Goal: Complete application form

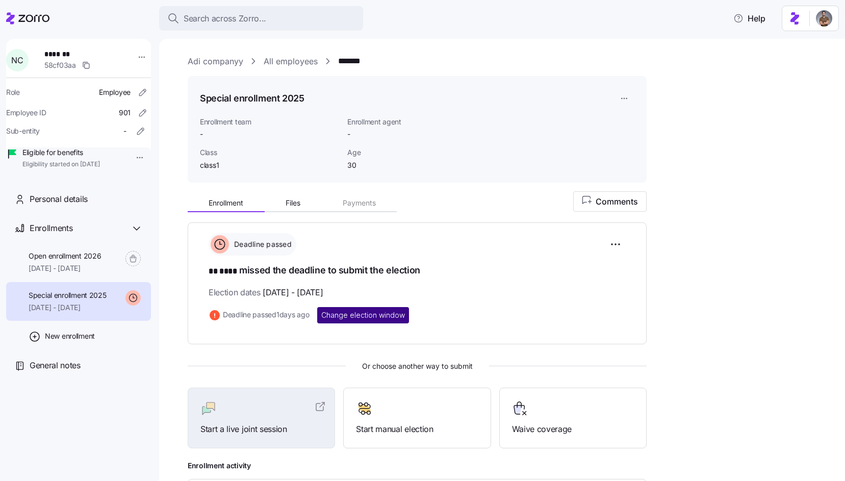
click at [396, 315] on span "Change election window" at bounding box center [363, 315] width 84 height 10
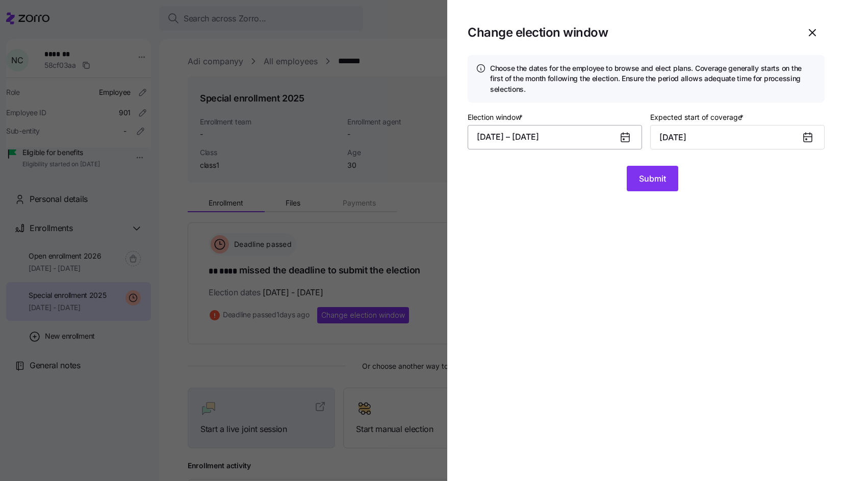
click at [582, 136] on button "08/01/2025 – 08/20/2025" at bounding box center [555, 137] width 174 height 24
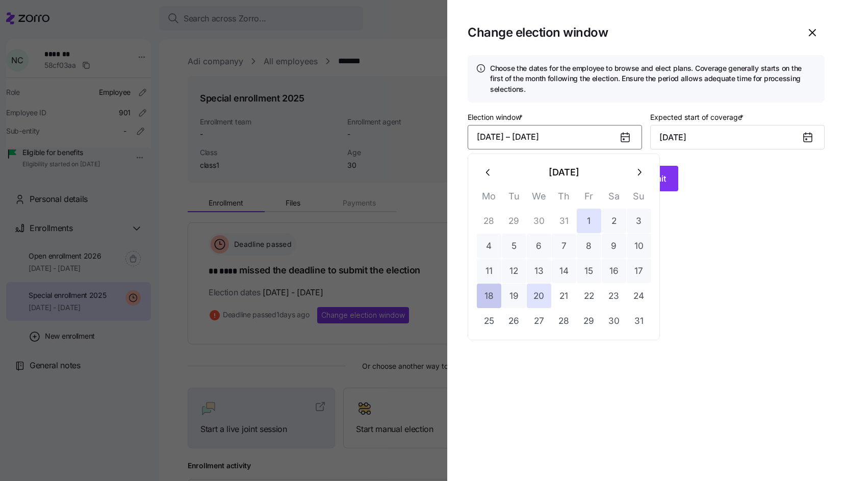
click at [489, 298] on button "18" at bounding box center [489, 296] width 24 height 24
click at [634, 322] on button "31" at bounding box center [639, 321] width 24 height 24
type input "October 1, 2025"
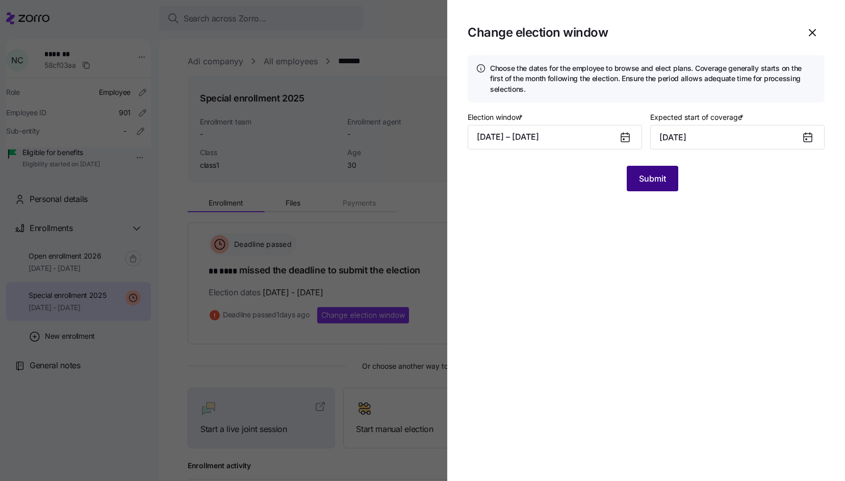
click at [648, 179] on span "Submit" at bounding box center [652, 178] width 27 height 12
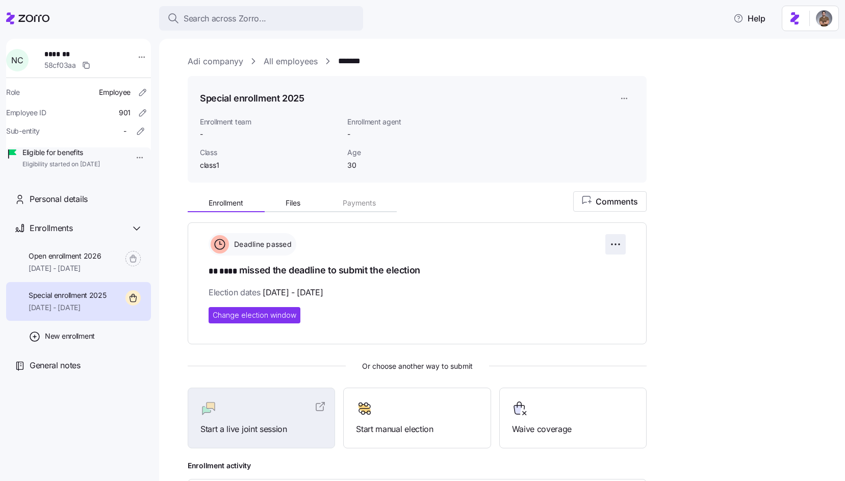
click at [615, 247] on html "Search across Zorro... Help N C ******* 58cf03aa Role Employee Employee ID 901 …" at bounding box center [422, 237] width 845 height 475
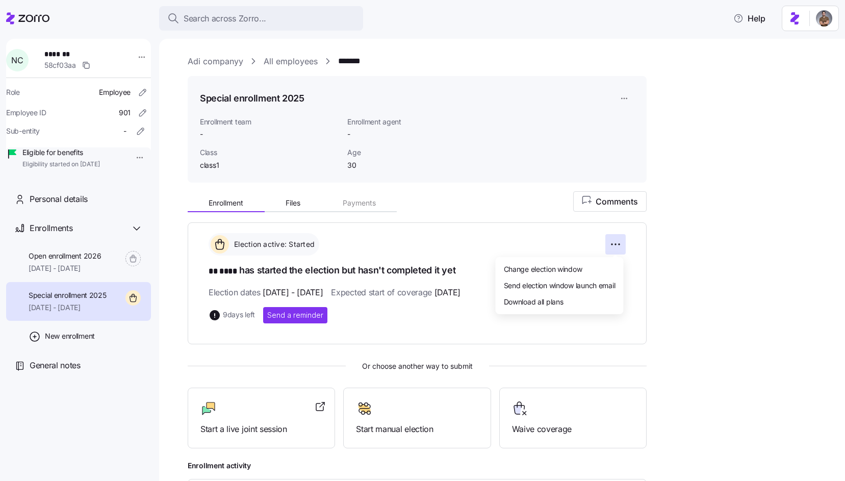
click at [511, 211] on html "Search across Zorro... Help N C ******* 58cf03aa Role Employee Employee ID 901 …" at bounding box center [422, 237] width 845 height 475
click at [241, 434] on span "Start a live joint session" at bounding box center [262, 429] width 122 height 13
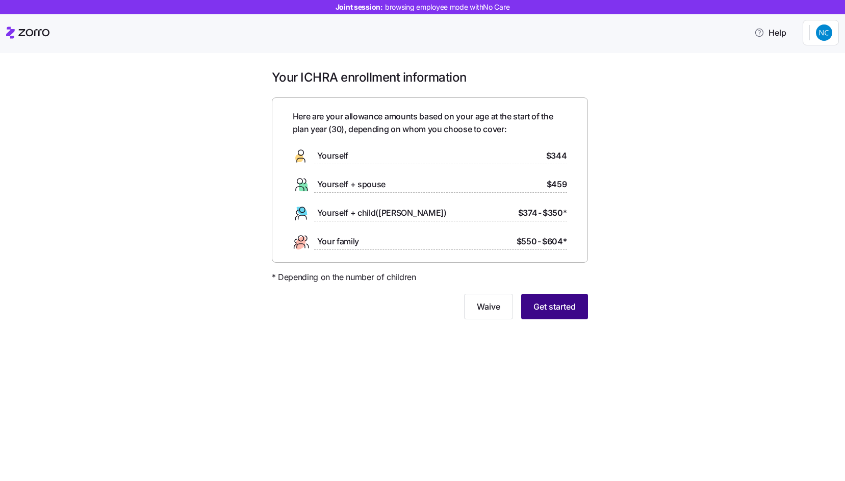
click at [565, 307] on span "Get started" at bounding box center [555, 307] width 42 height 12
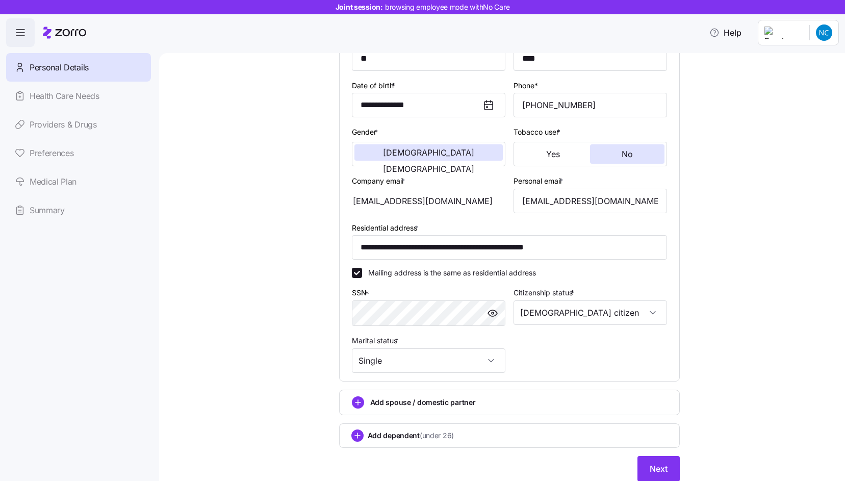
scroll to position [157, 0]
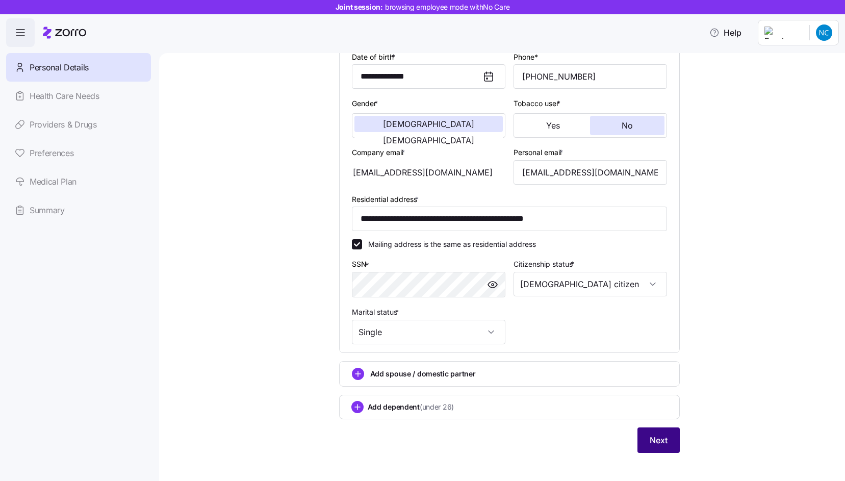
click at [656, 437] on span "Next" at bounding box center [659, 440] width 18 height 12
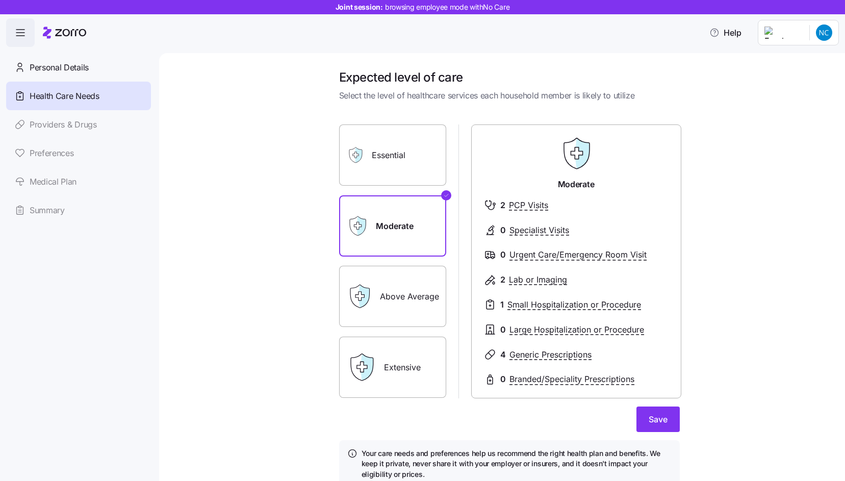
click at [407, 312] on label "Above Average" at bounding box center [392, 296] width 107 height 61
click at [0, 0] on input "Above Average" at bounding box center [0, 0] width 0 height 0
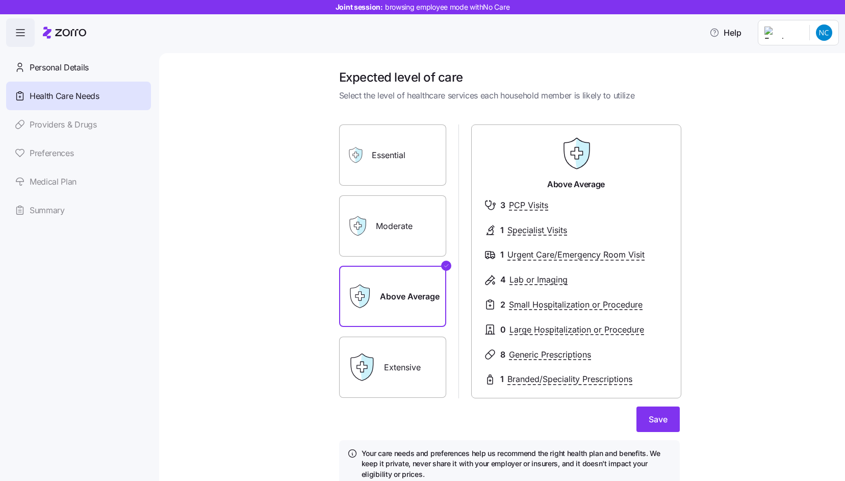
click at [682, 426] on div "Expected level of care Select the level of healthcare services each household m…" at bounding box center [509, 284] width 357 height 431
click at [664, 421] on span "Save" at bounding box center [658, 419] width 19 height 12
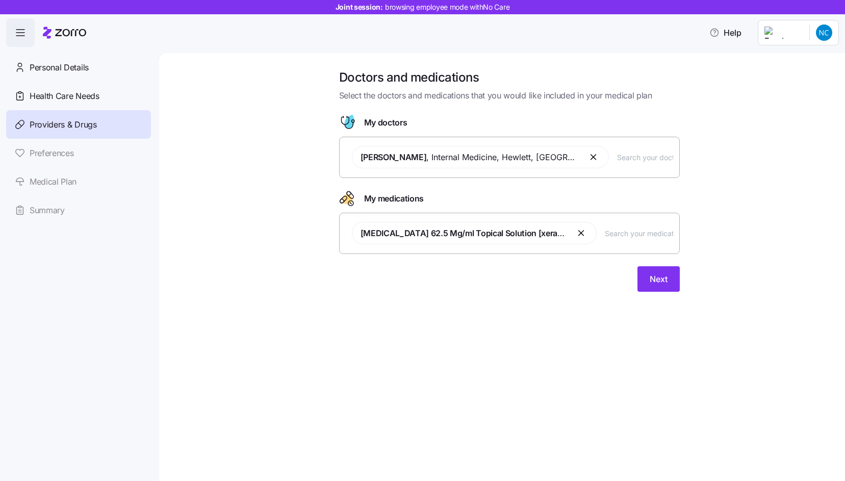
click at [583, 241] on span "[MEDICAL_DATA] 62.5 Mg/ml Topical Solution [xerac Ac]" at bounding box center [474, 233] width 245 height 22
click at [583, 237] on button "button" at bounding box center [582, 233] width 12 height 12
click at [566, 237] on div at bounding box center [510, 228] width 328 height 24
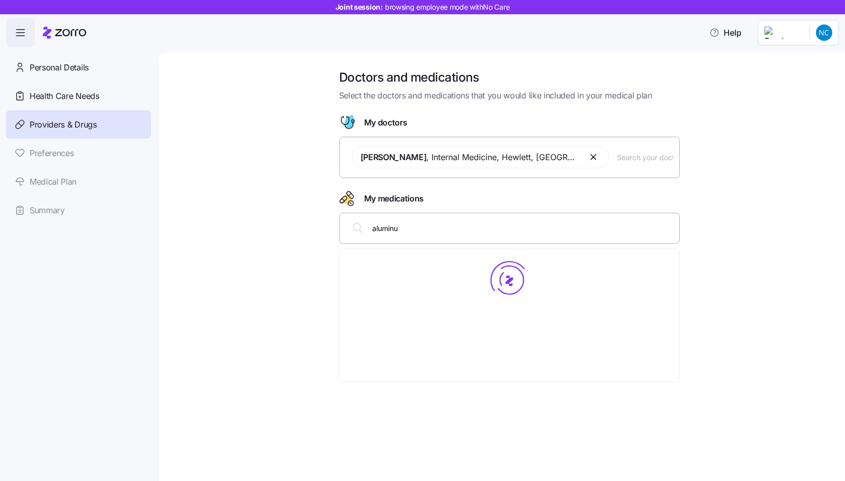
type input "aluminum"
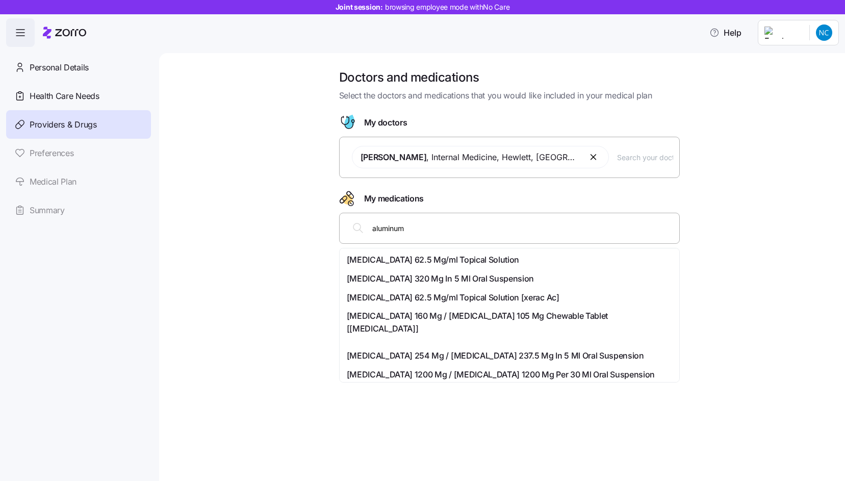
click at [565, 260] on div "[MEDICAL_DATA] 62.5 Mg/ml Topical Solution" at bounding box center [510, 260] width 326 height 13
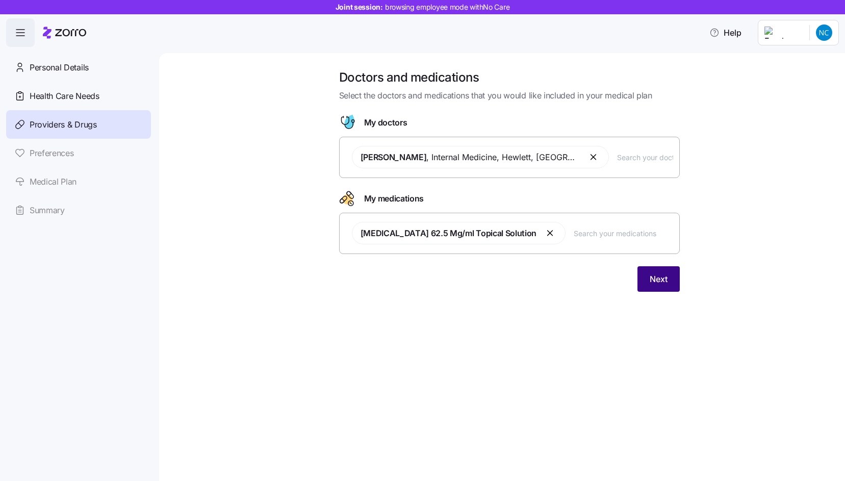
click at [668, 280] on button "Next" at bounding box center [659, 279] width 42 height 26
